Goal: Check status

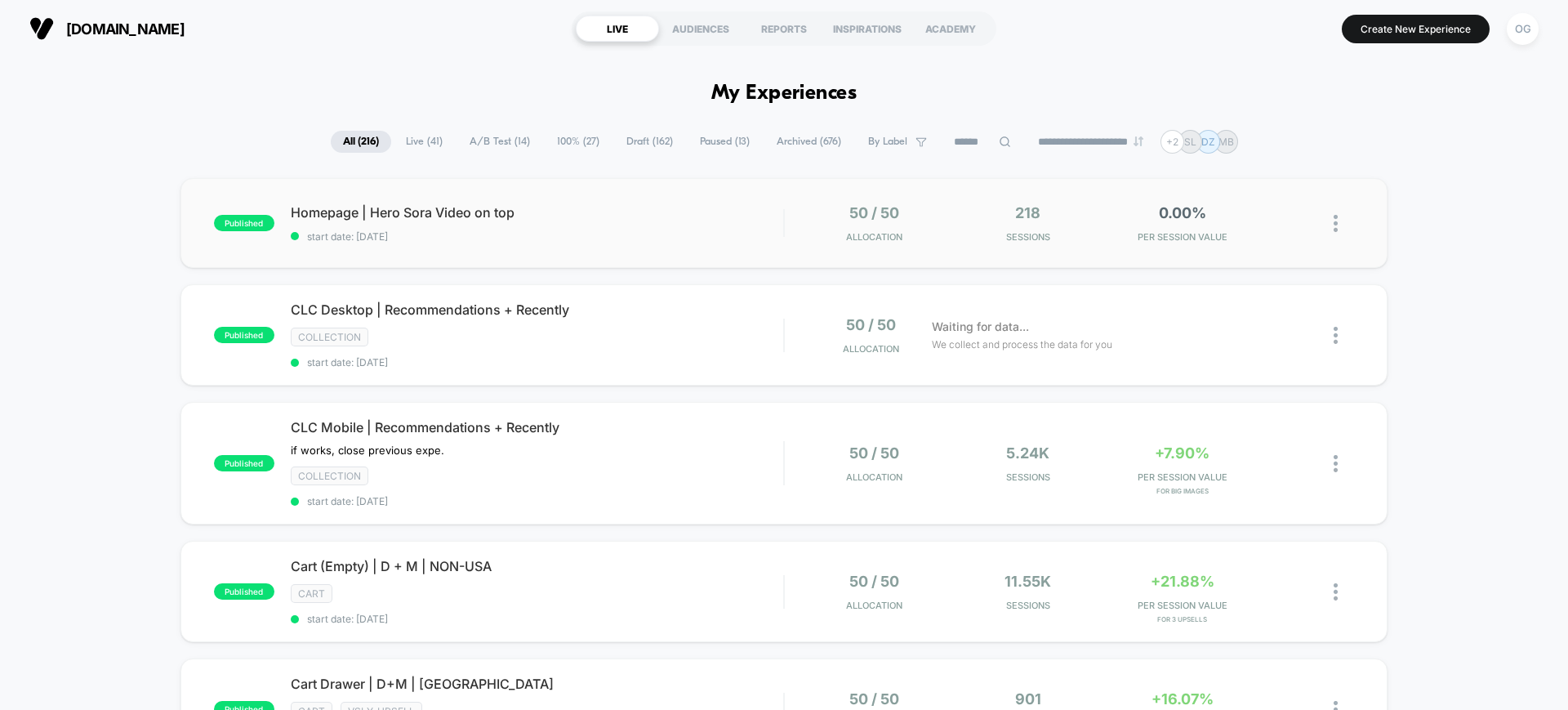
click at [583, 248] on div "published Homepage | Hero Sora Video on top start date: [DATE] 50 / 50 Allocati…" at bounding box center [784, 223] width 1207 height 90
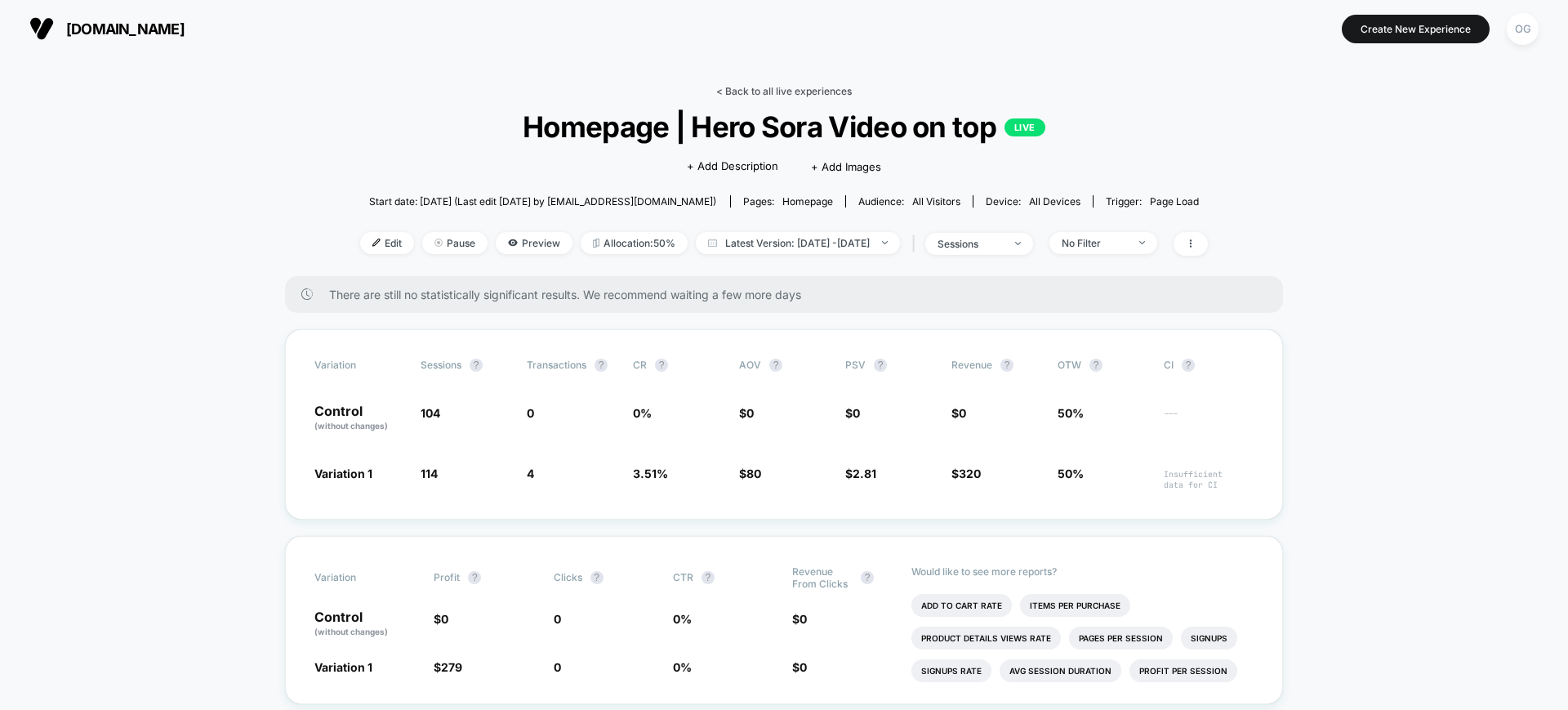
click at [761, 91] on link "< Back to all live experiences" at bounding box center [784, 91] width 135 height 12
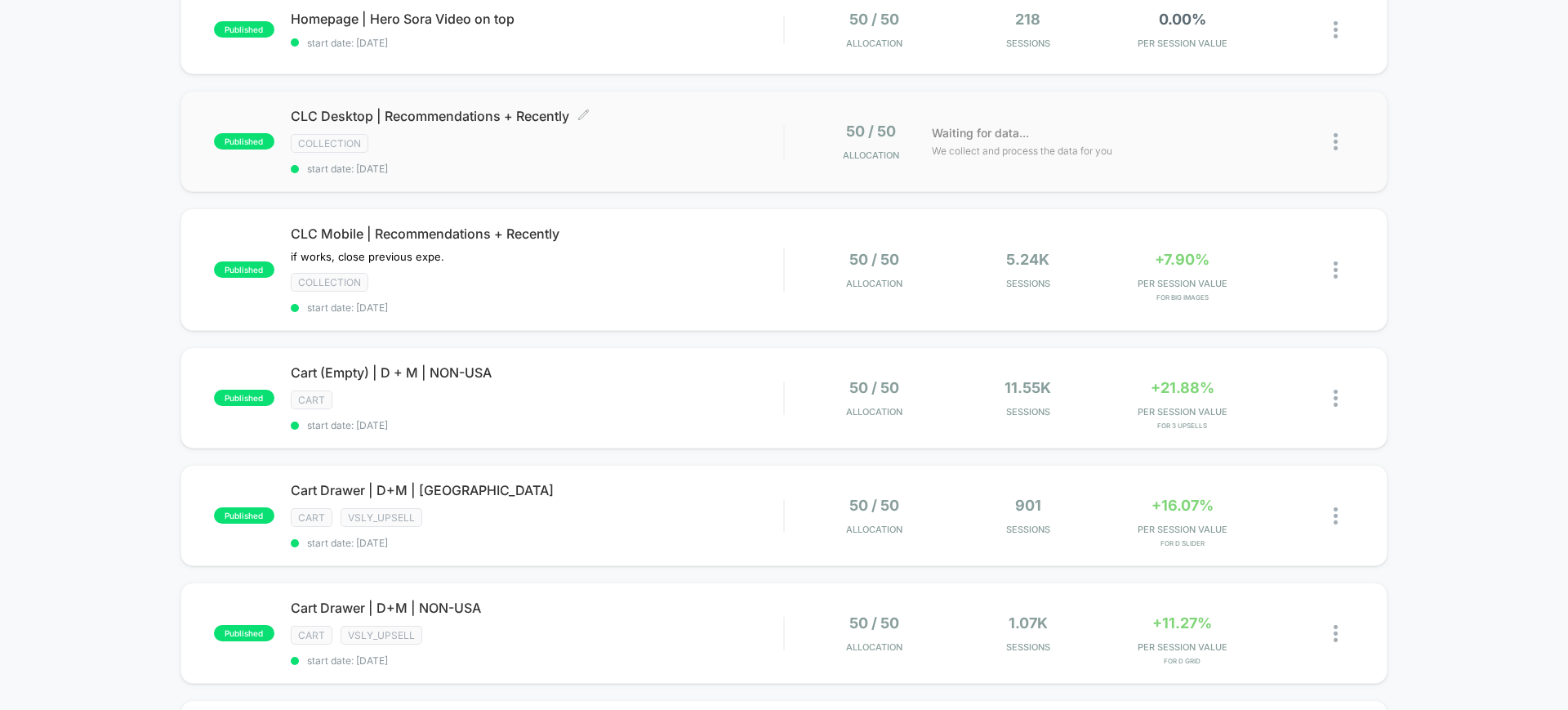
scroll to position [204, 0]
